Goal: Transaction & Acquisition: Obtain resource

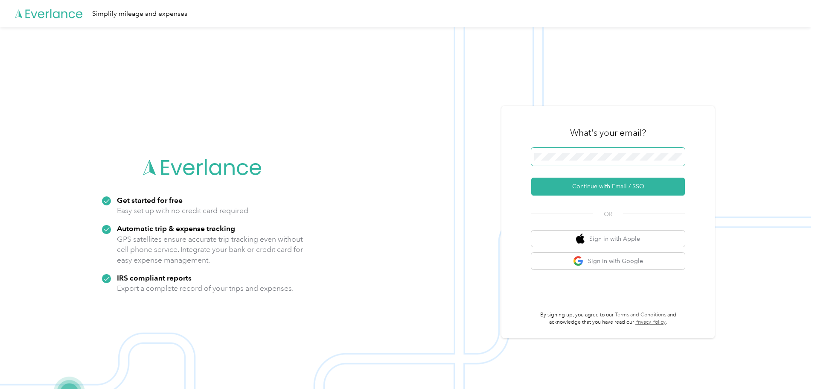
click at [546, 152] on span at bounding box center [608, 157] width 154 height 18
click at [593, 190] on button "Continue with Email / SSO" at bounding box center [608, 187] width 154 height 18
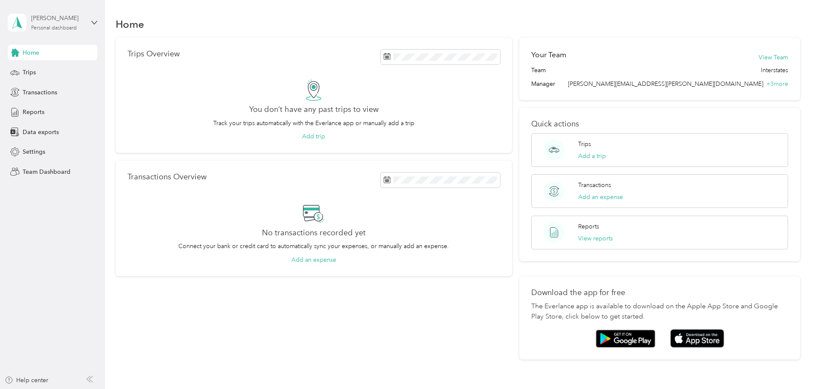
click at [50, 18] on div "[PERSON_NAME]" at bounding box center [57, 18] width 53 height 9
click at [43, 70] on div "Team dashboard" at bounding box center [38, 69] width 46 height 9
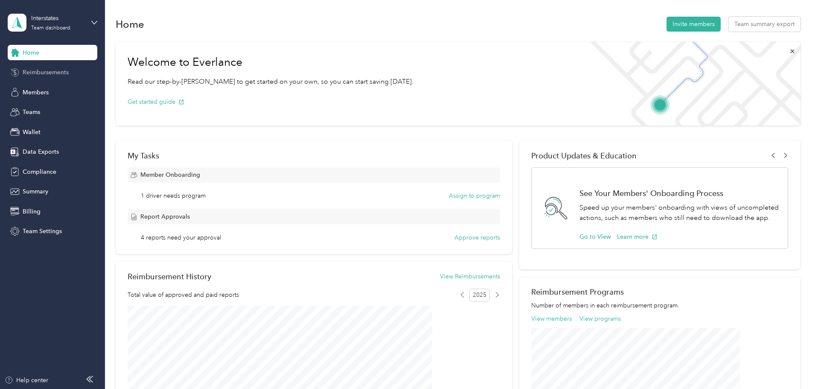
click at [42, 70] on span "Reimbursements" at bounding box center [46, 72] width 46 height 9
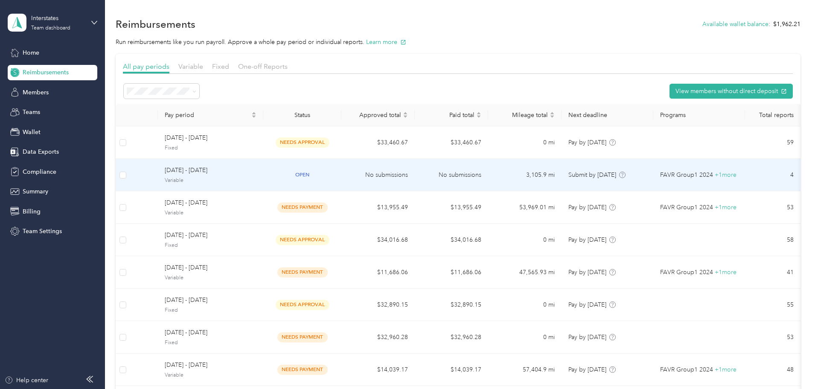
click at [257, 175] on span "[DATE] - [DATE]" at bounding box center [211, 170] width 92 height 9
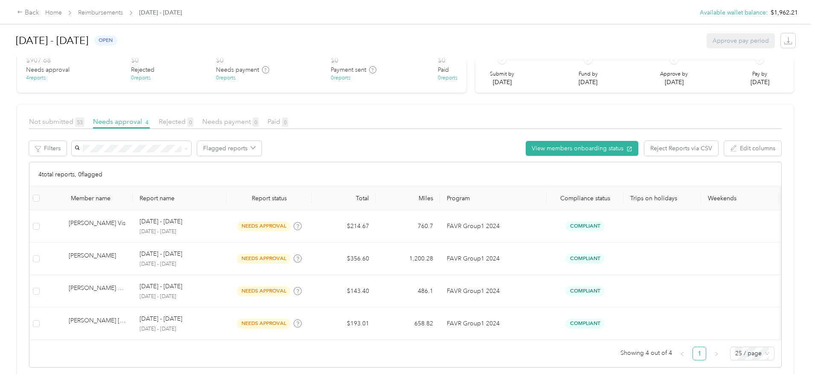
scroll to position [85, 0]
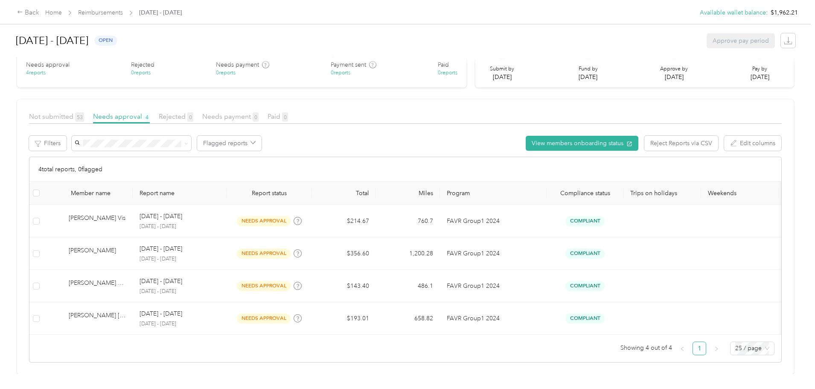
click at [738, 125] on div "[DATE] - [DATE] open Approve pay period EARLY ACCESS! Speed up report review wi…" at bounding box center [405, 187] width 811 height 374
click at [784, 39] on icon "button" at bounding box center [788, 40] width 9 height 9
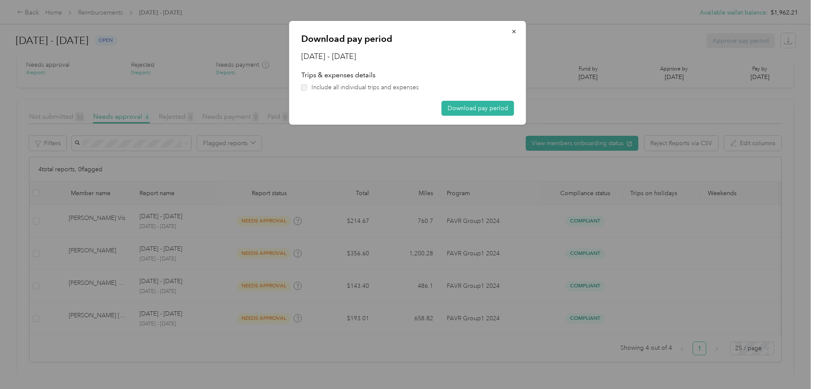
click at [328, 88] on span "Include all individual trips and expenses" at bounding box center [365, 87] width 107 height 9
click at [476, 108] on button "Download pay period" at bounding box center [478, 108] width 73 height 15
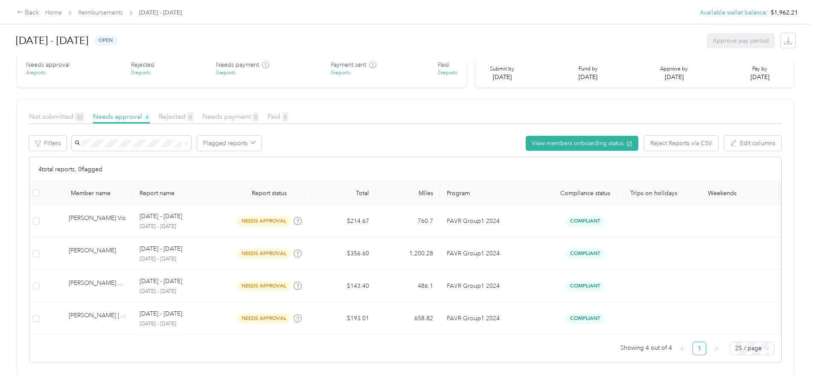
click at [23, 95] on div "Back Home Reimbursements [DATE] - [DATE] Available wallet balance : $1,962.21 A…" at bounding box center [405, 194] width 811 height 389
drag, startPoint x: 53, startPoint y: 200, endPoint x: 64, endPoint y: 220, distance: 22.3
click at [53, 201] on div "Back Home Reimbursements [DATE] - [DATE] Available wallet balance : $1,962.21 A…" at bounding box center [405, 194] width 811 height 389
click at [82, 270] on div "[DATE] - [DATE] open Approve pay period EARLY ACCESS! Speed up report review wi…" at bounding box center [405, 187] width 811 height 374
click at [46, 268] on div "Back Home Reimbursements [DATE] - [DATE] Available wallet balance : $1,962.21 A…" at bounding box center [405, 194] width 811 height 389
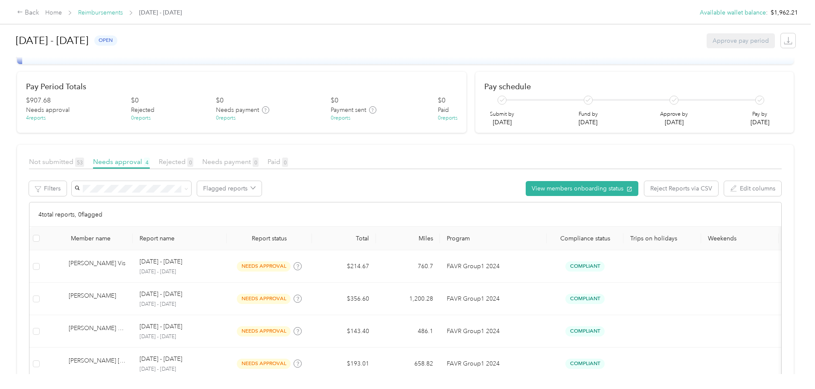
scroll to position [0, 0]
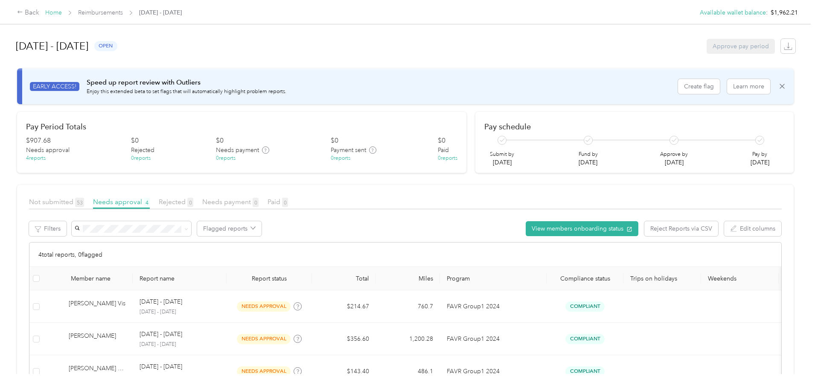
click at [62, 12] on link "Home" at bounding box center [53, 12] width 17 height 7
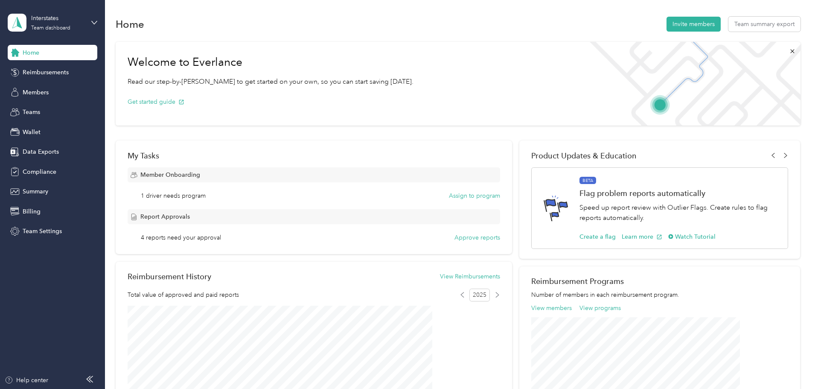
click at [99, 112] on aside "Interstates Team dashboard Home Reimbursements Members Teams Wallet Data Export…" at bounding box center [52, 194] width 105 height 389
